Goal: Transaction & Acquisition: Book appointment/travel/reservation

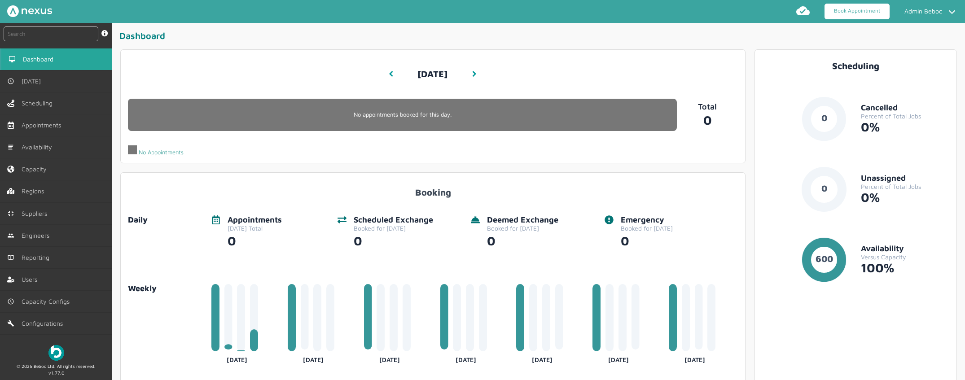
click at [856, 7] on link "Book Appointment" at bounding box center [856, 12] width 65 height 16
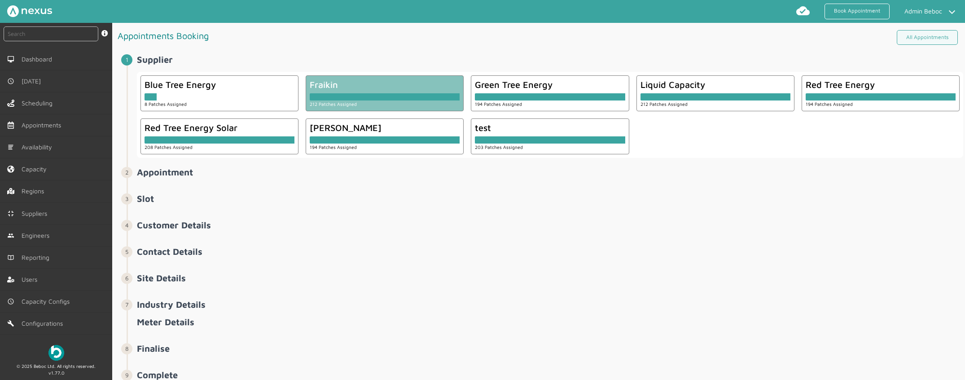
click at [372, 98] on div at bounding box center [385, 96] width 150 height 7
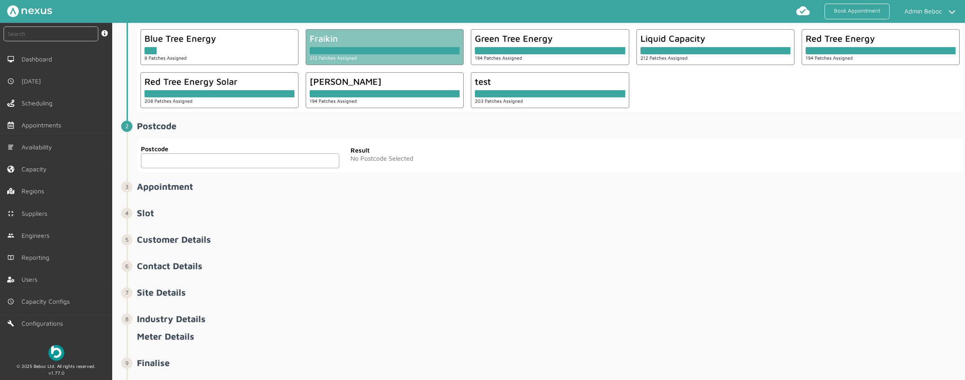
scroll to position [82, 0]
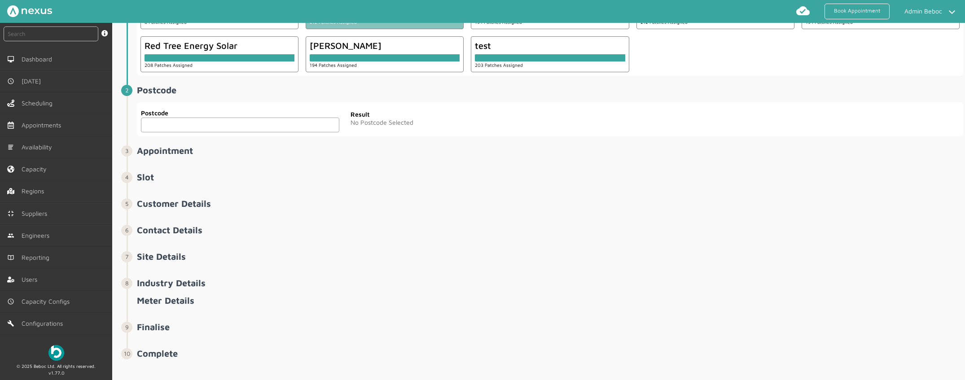
click at [244, 125] on input "text" at bounding box center [240, 125] width 198 height 15
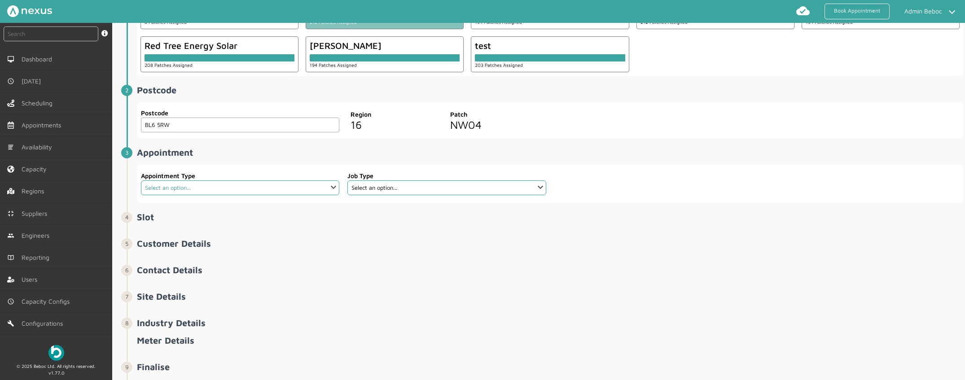
click at [288, 184] on select "Select an option... SIP" at bounding box center [240, 187] width 198 height 15
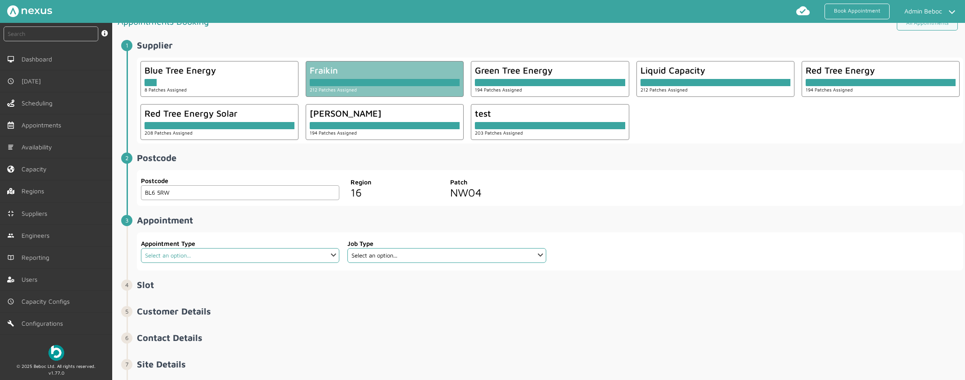
scroll to position [0, 0]
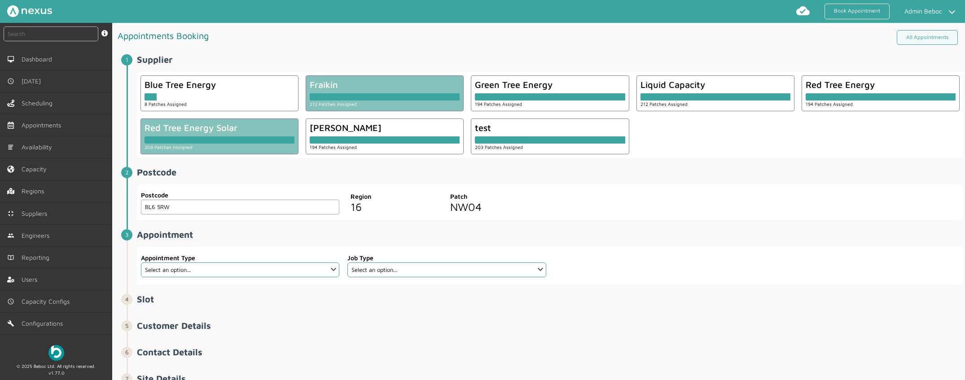
click at [273, 129] on div "Red Tree Energy Solar" at bounding box center [219, 128] width 150 height 10
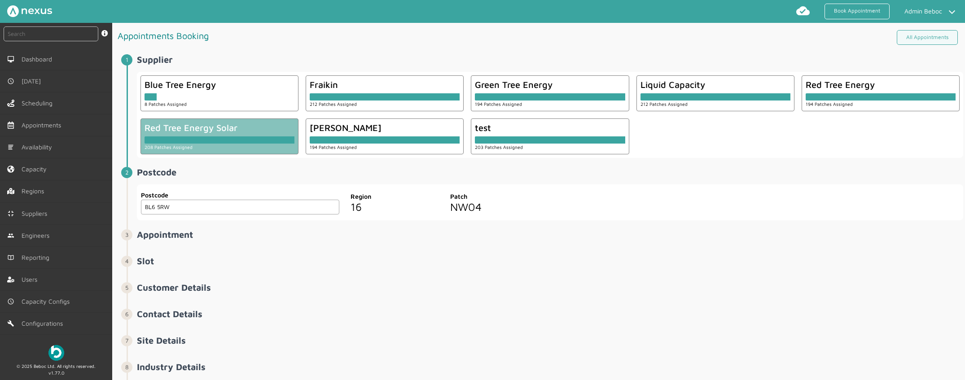
click at [269, 209] on input "BL6 5RW" at bounding box center [240, 207] width 198 height 15
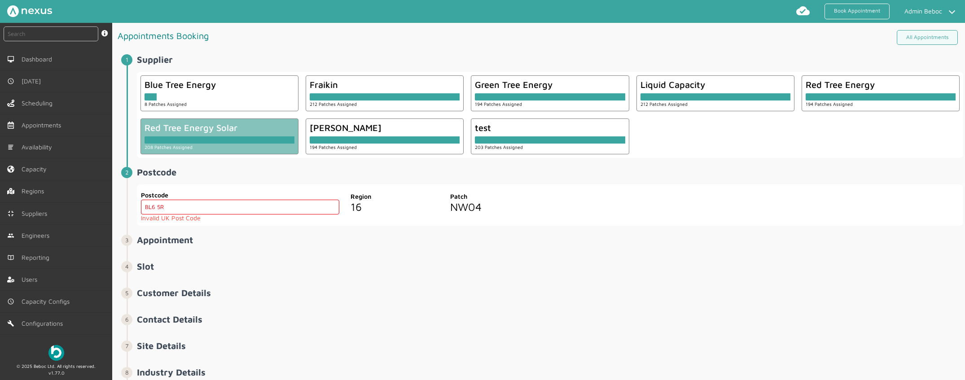
type input "BL6 5RW"
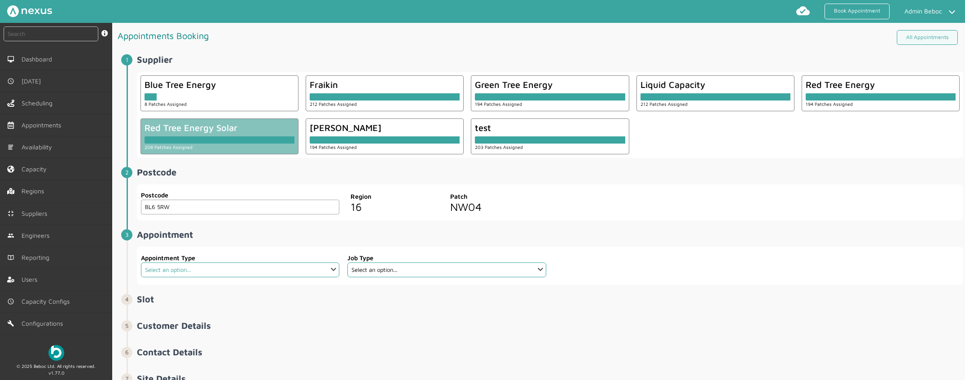
click at [276, 271] on select "Select an option... Check Meter Comms Hub Exchange Deemed Exchange Electric Veh…" at bounding box center [240, 270] width 198 height 15
select select "5: 6341cbf118fe41bc065ed816"
click at [141, 263] on select "Select an option... Check Meter Comms Hub Exchange Deemed Exchange Electric Veh…" at bounding box center [240, 270] width 198 height 15
click at [439, 273] on select "Select an option... EIC EICR MEIWC" at bounding box center [446, 270] width 198 height 15
select select "1: 6341cbb318fe41bc065ed813"
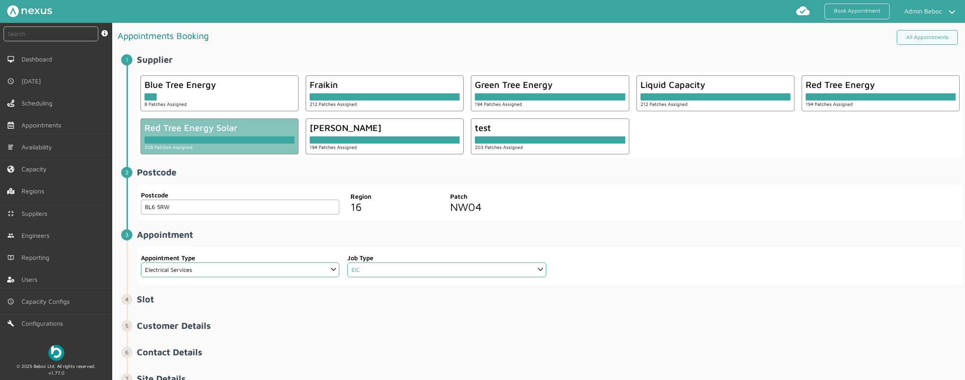
click at [347, 263] on select "Select an option... EIC EICR MEIWC" at bounding box center [446, 270] width 198 height 15
